Goal: Information Seeking & Learning: Learn about a topic

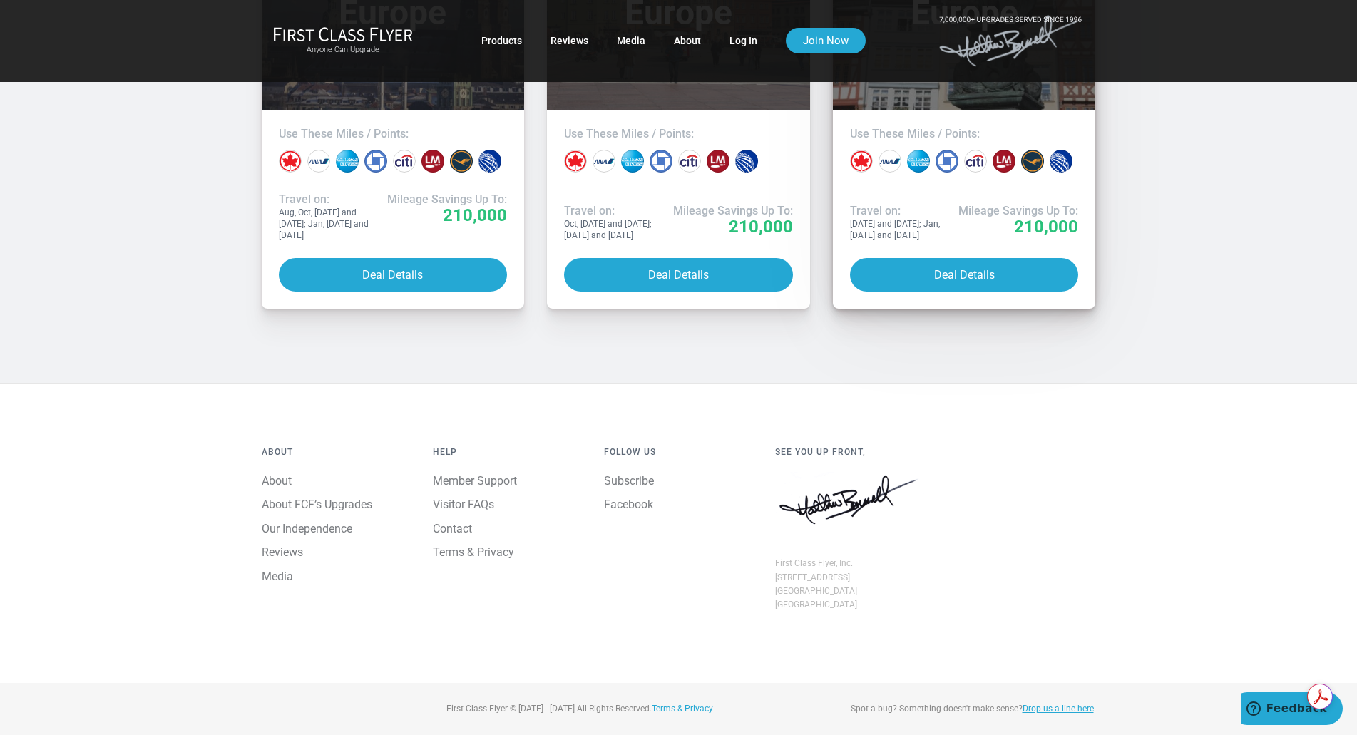
scroll to position [1426, 0]
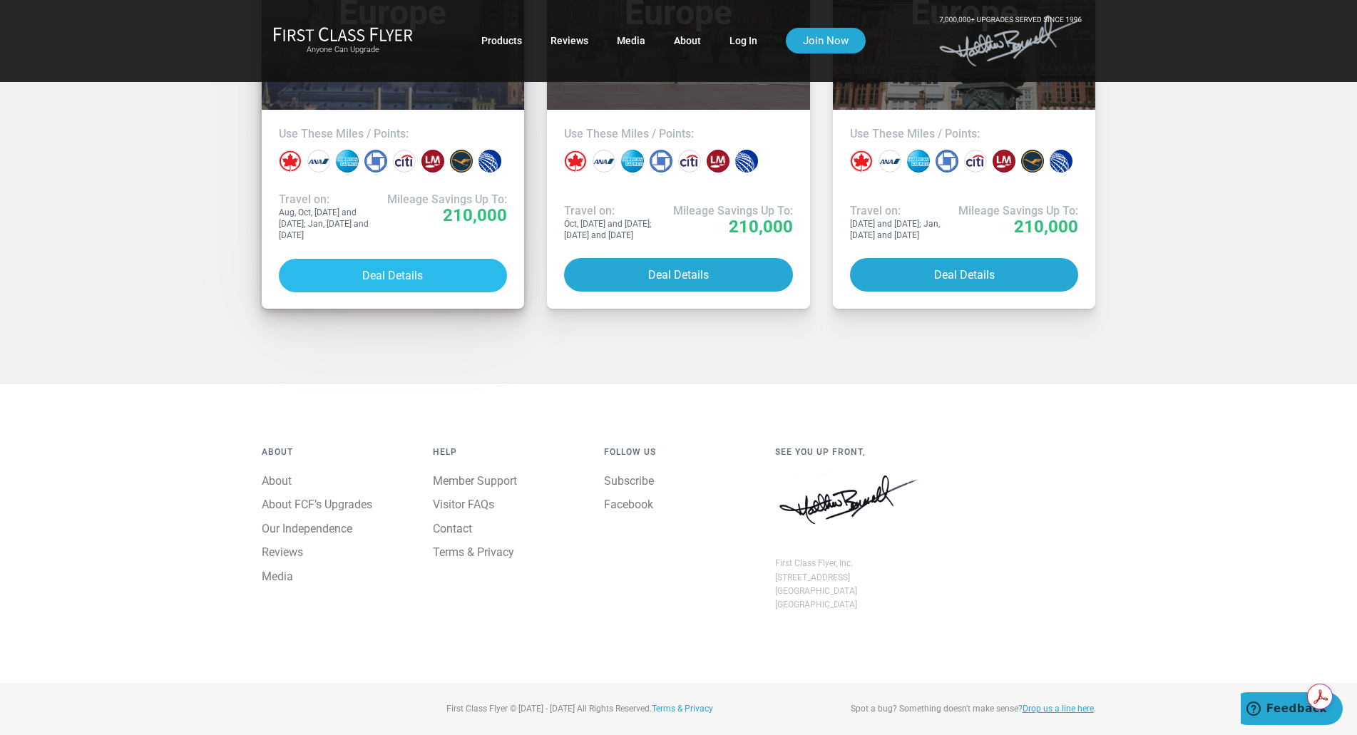
click at [406, 292] on button "Deal Details" at bounding box center [393, 276] width 229 height 34
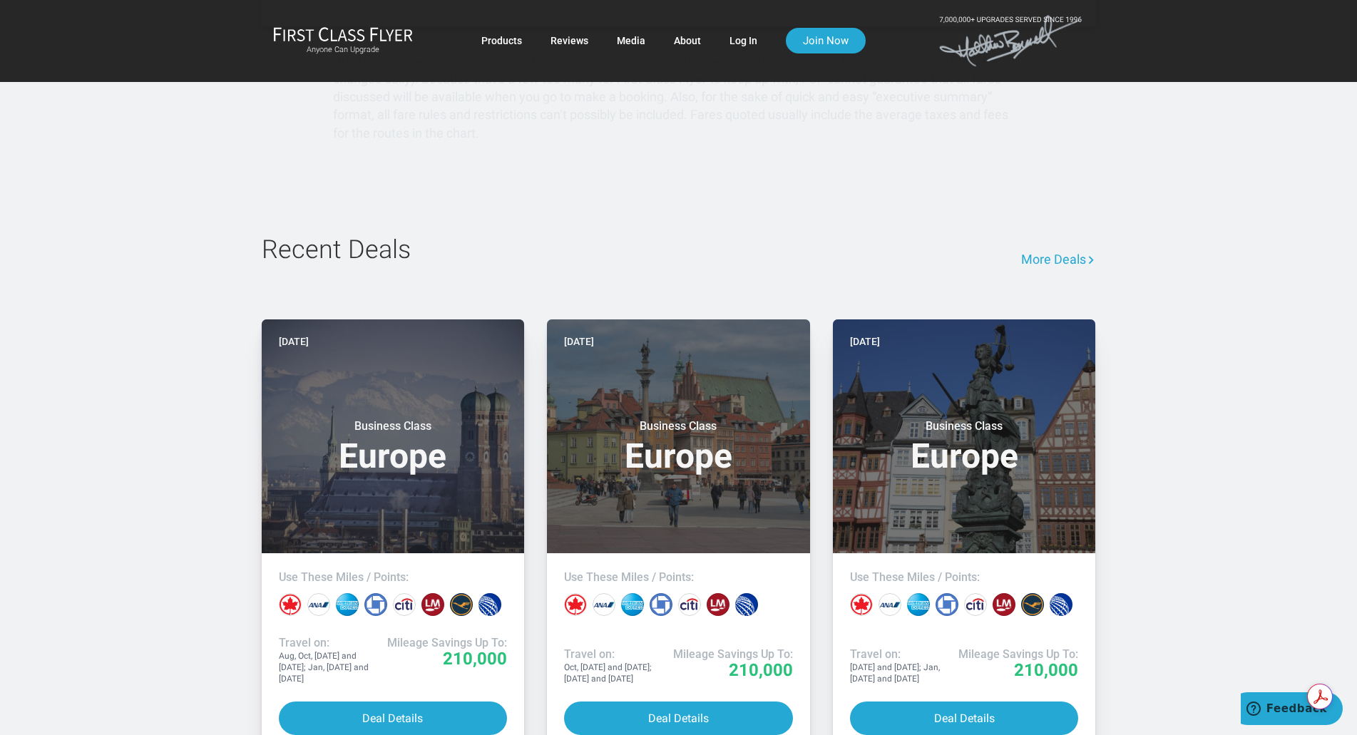
scroll to position [998, 0]
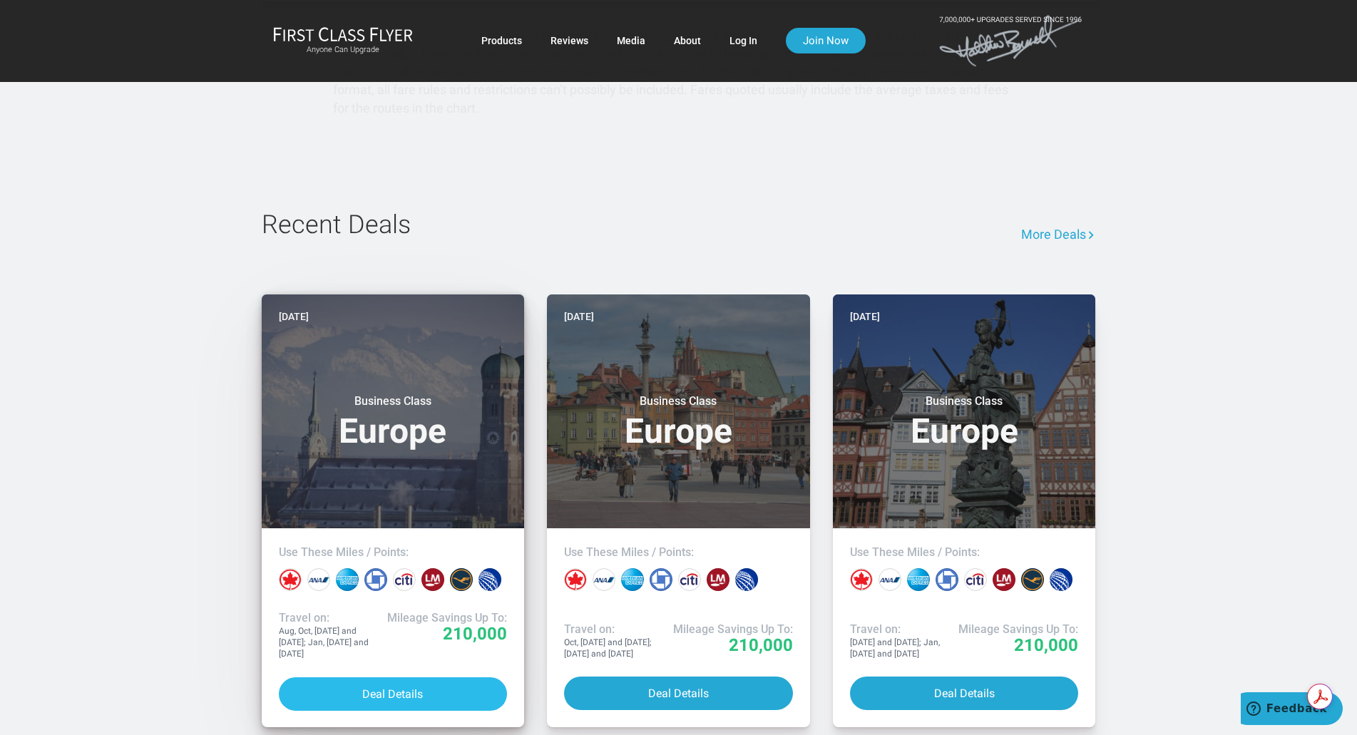
click at [406, 677] on button "Deal Details" at bounding box center [393, 694] width 229 height 34
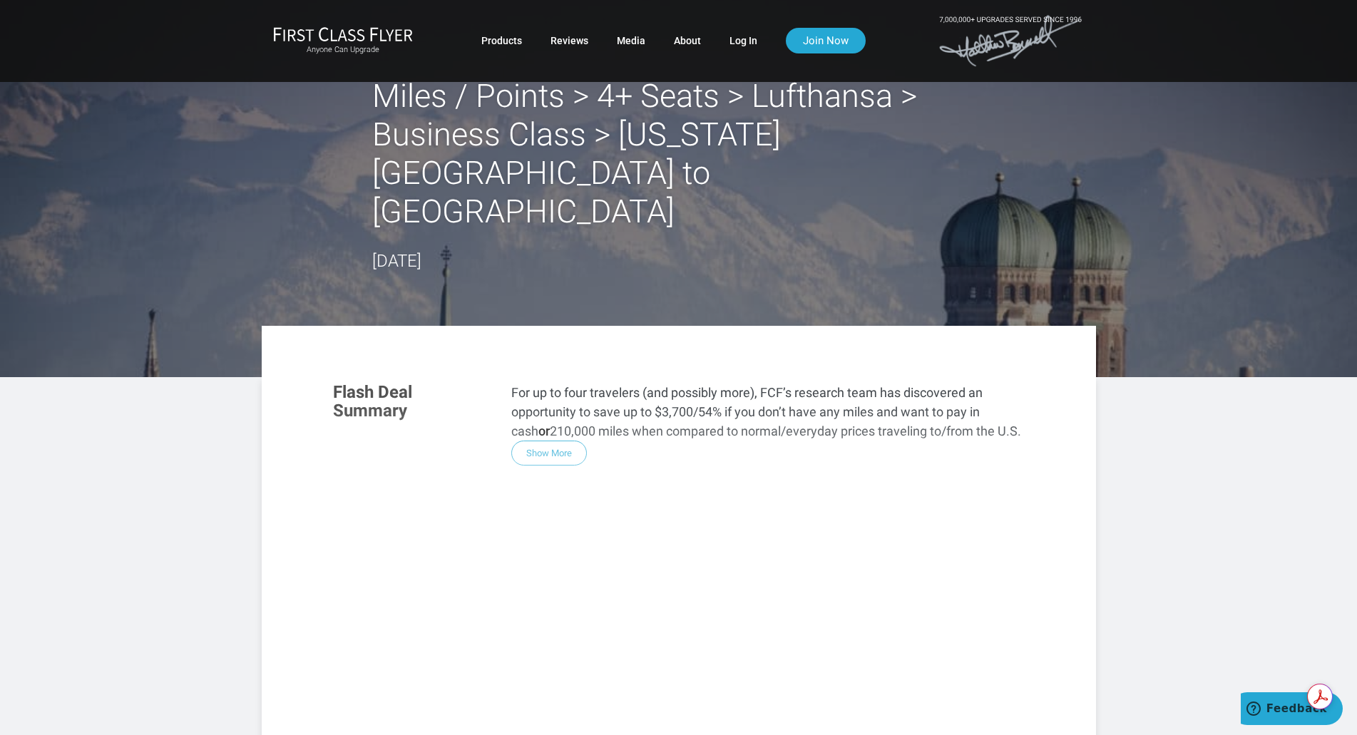
click at [556, 378] on div "Flash Deal Summary For up to four travelers (and possibly more), FCF’s research…" at bounding box center [679, 563] width 720 height 389
click at [548, 380] on div "Flash Deal Summary For up to four travelers (and possibly more), FCF’s research…" at bounding box center [679, 563] width 720 height 389
click at [548, 381] on div "Flash Deal Summary For up to four travelers (and possibly more), FCF’s research…" at bounding box center [679, 563] width 720 height 389
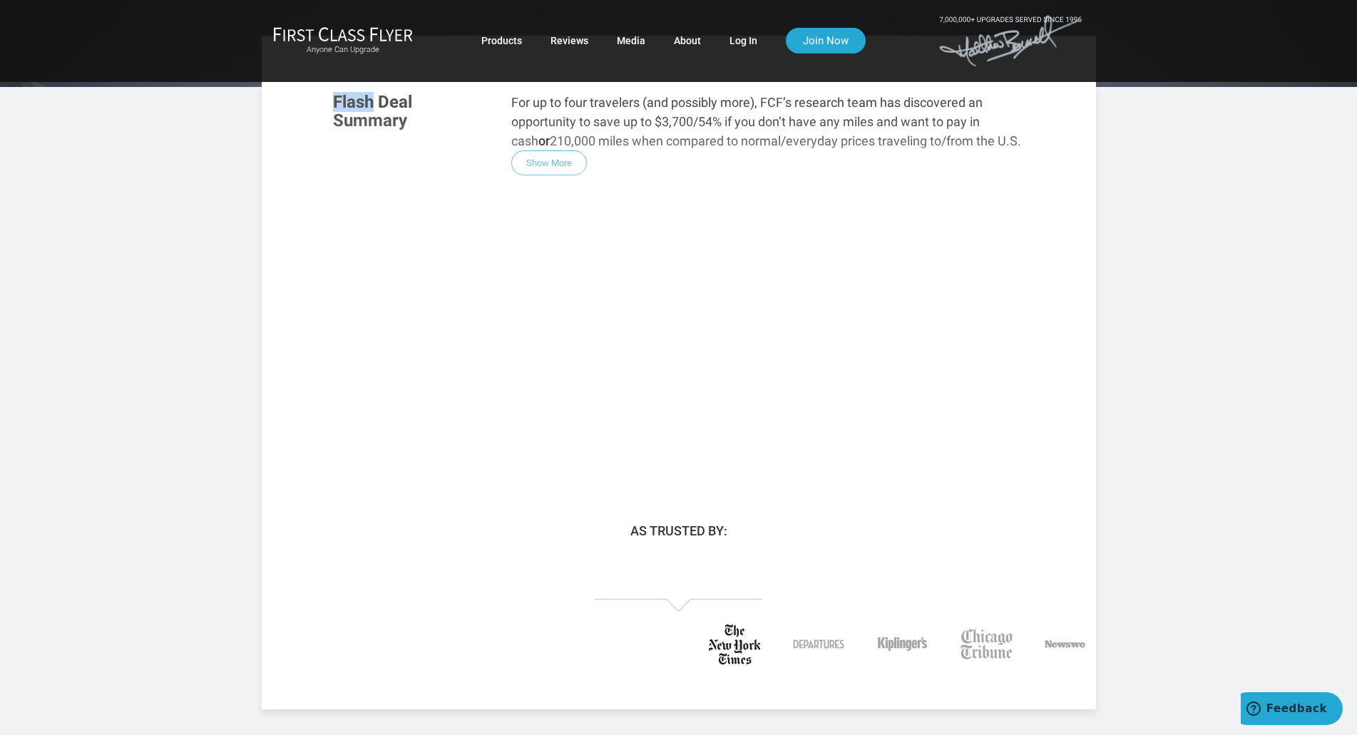
scroll to position [285, 0]
